Goal: Task Accomplishment & Management: Use online tool/utility

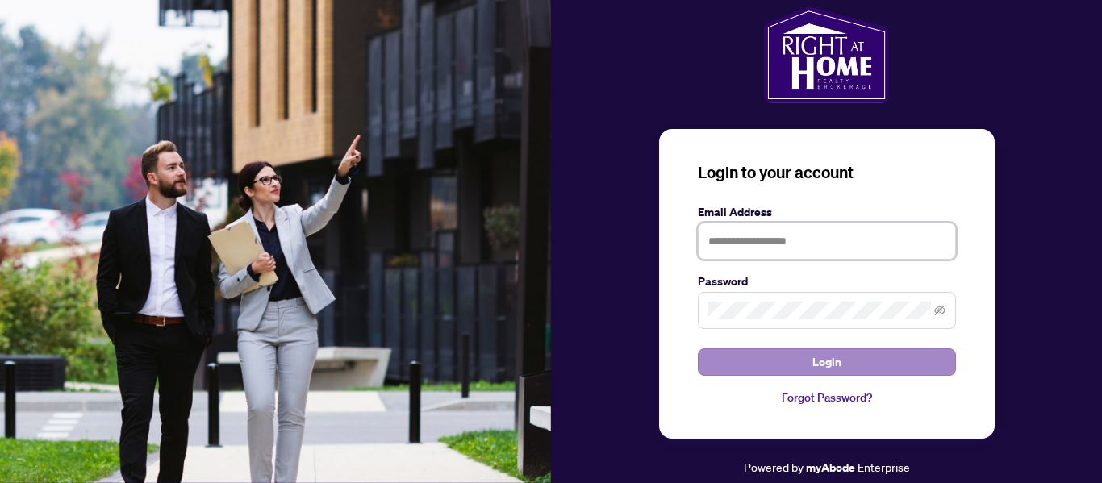
type input "**********"
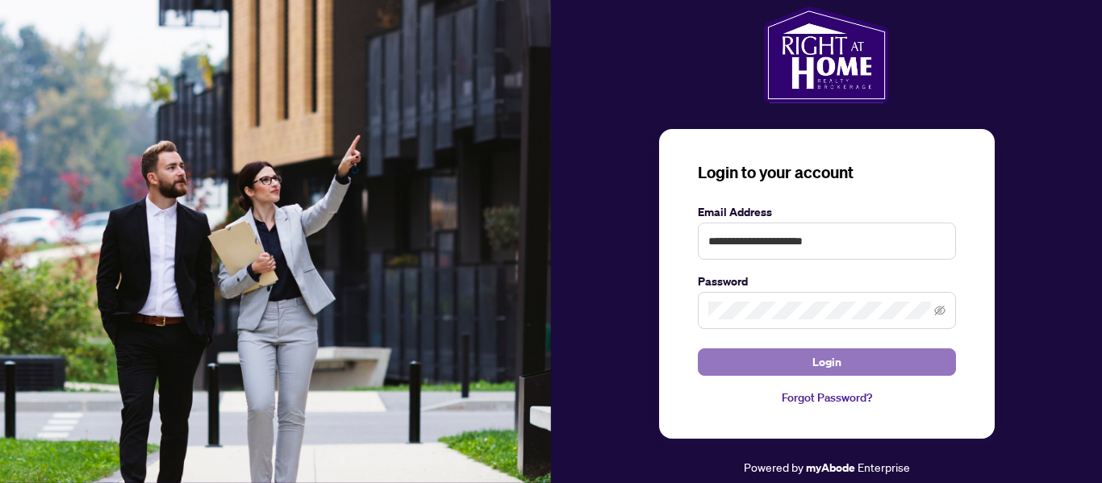
click at [813, 361] on span "Login" at bounding box center [826, 362] width 29 height 26
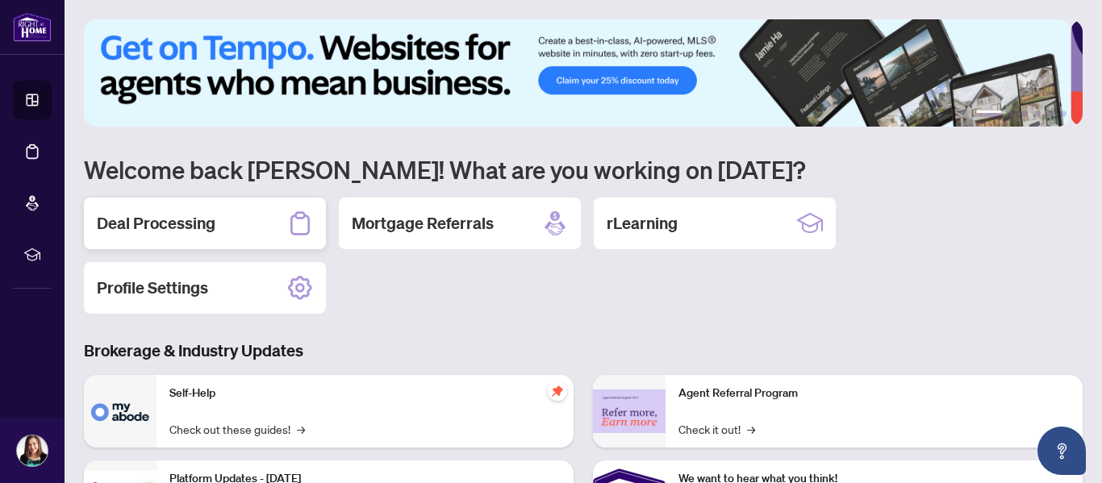
click at [211, 215] on h2 "Deal Processing" at bounding box center [156, 223] width 119 height 23
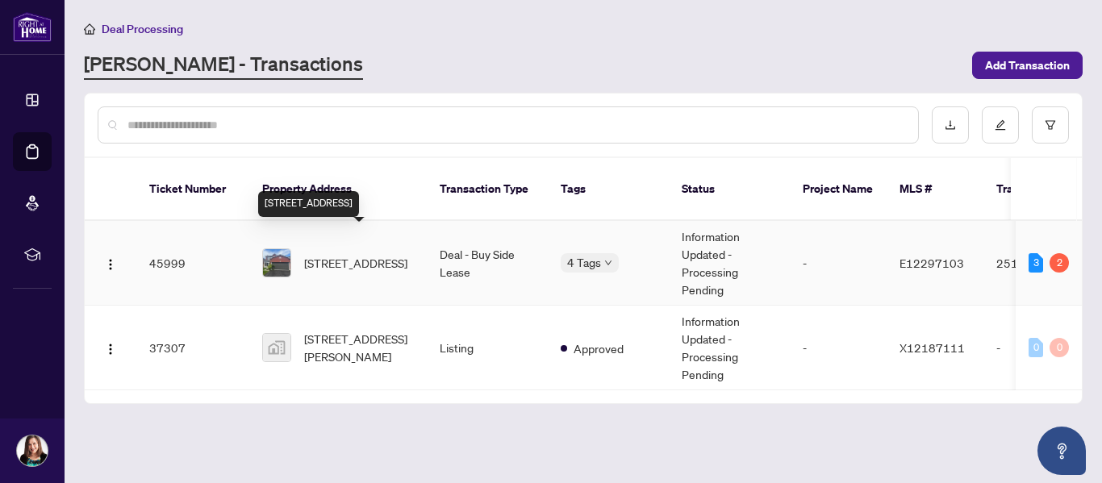
click at [323, 254] on span "[STREET_ADDRESS]" at bounding box center [355, 263] width 103 height 18
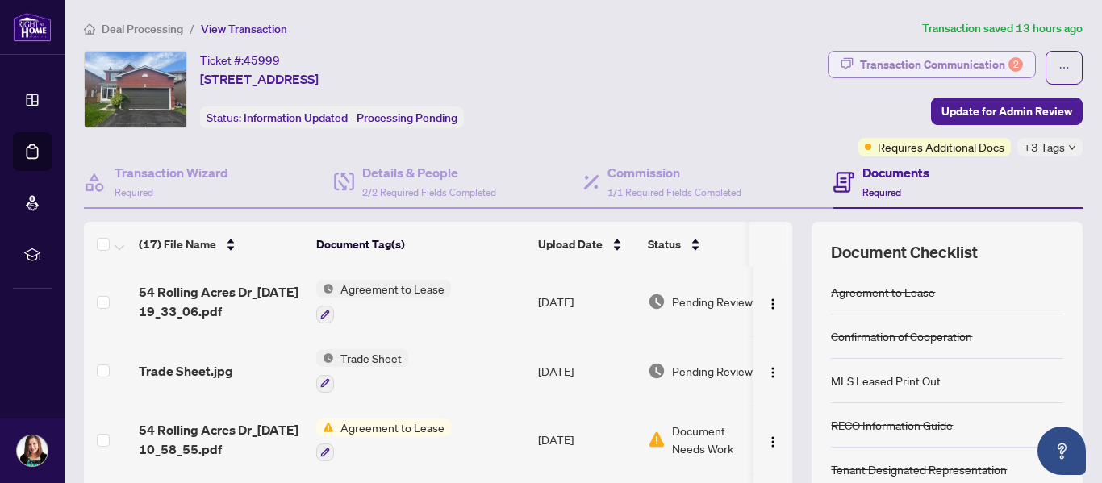
click at [898, 60] on div "Transaction Communication 2" at bounding box center [941, 65] width 163 height 26
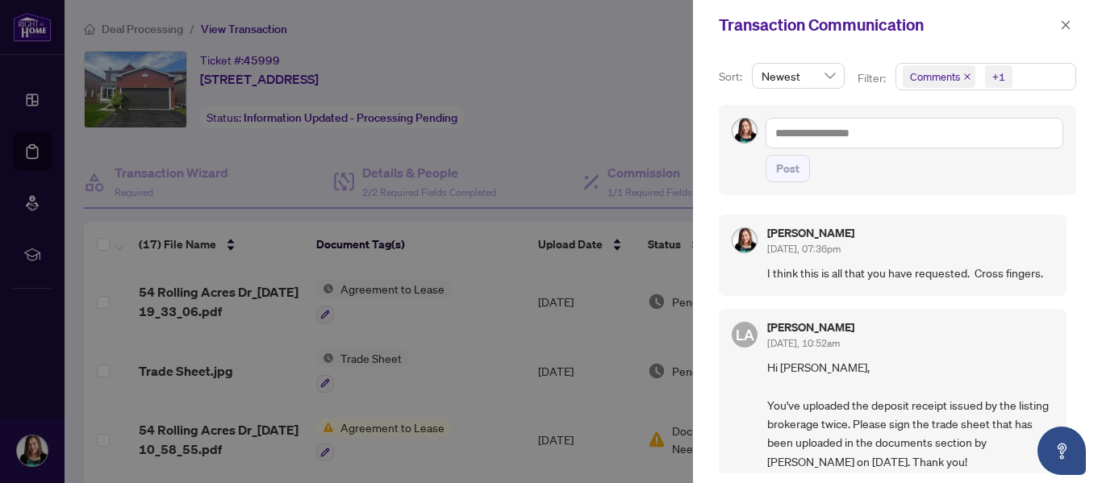
click at [594, 106] on div at bounding box center [551, 241] width 1102 height 483
click at [627, 80] on div at bounding box center [551, 241] width 1102 height 483
drag, startPoint x: 1063, startPoint y: 27, endPoint x: 1037, endPoint y: 27, distance: 26.6
click at [1063, 28] on icon "close" at bounding box center [1066, 24] width 9 height 9
